Goal: Check status: Check status

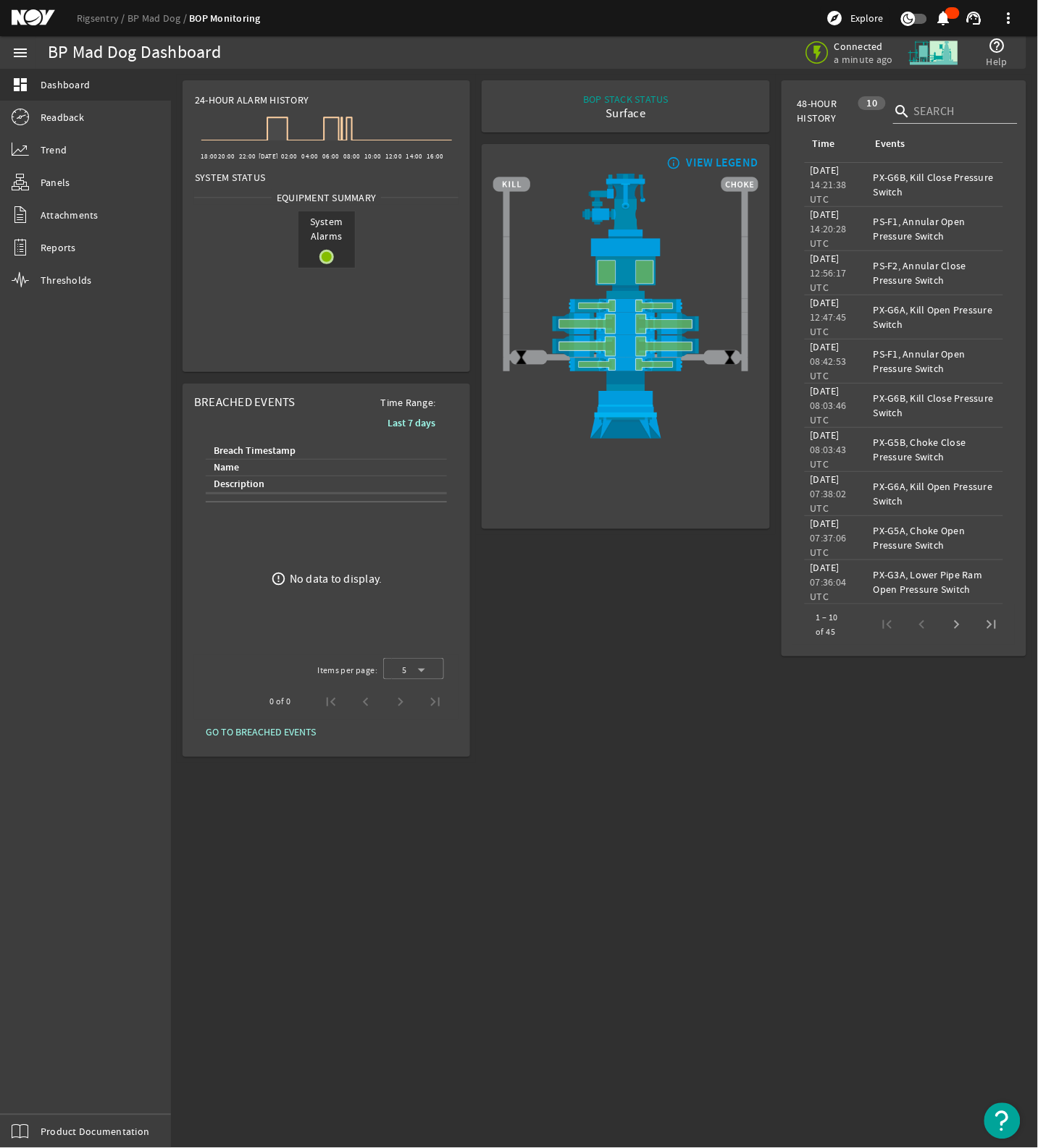
drag, startPoint x: 523, startPoint y: 675, endPoint x: 228, endPoint y: 23, distance: 715.6
click at [519, 675] on div "BOP STACK STATUS Surface END OF WELL - ACTIVE STACK - info_outline VIEW LEGEND" at bounding box center [625, 419] width 299 height 688
